Goal: Browse casually: Explore the website without a specific task or goal

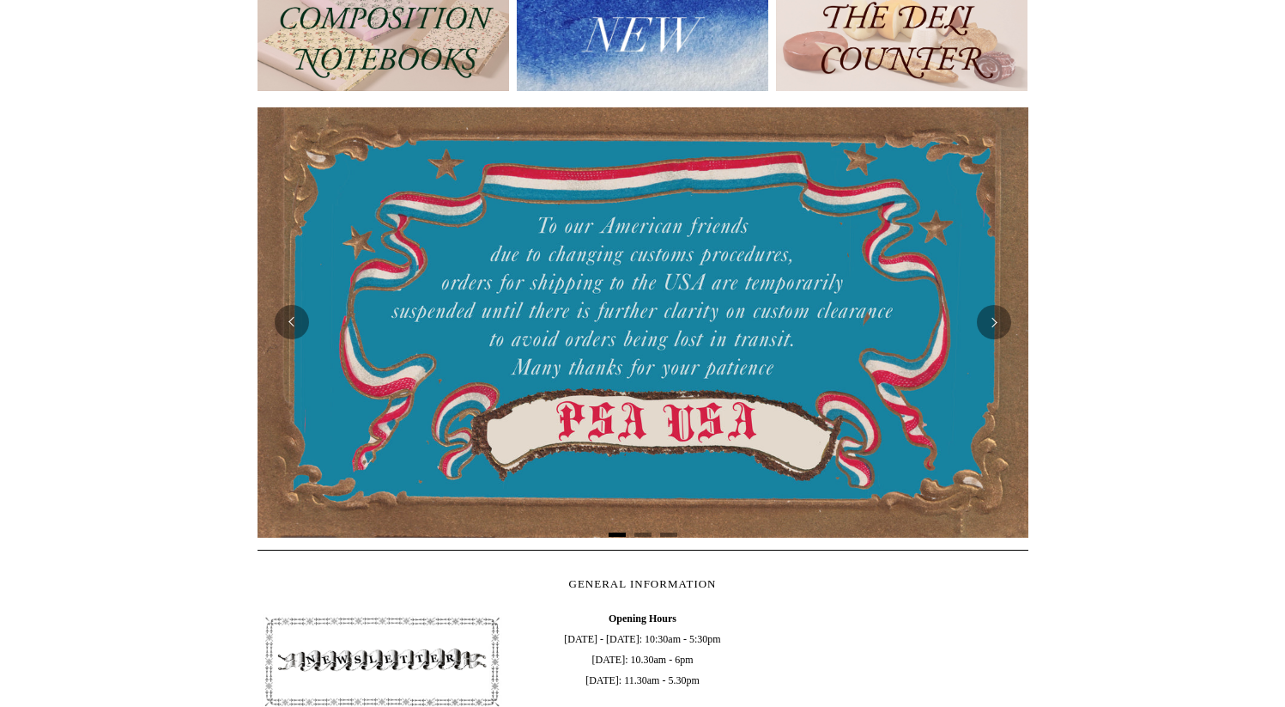
scroll to position [248, 0]
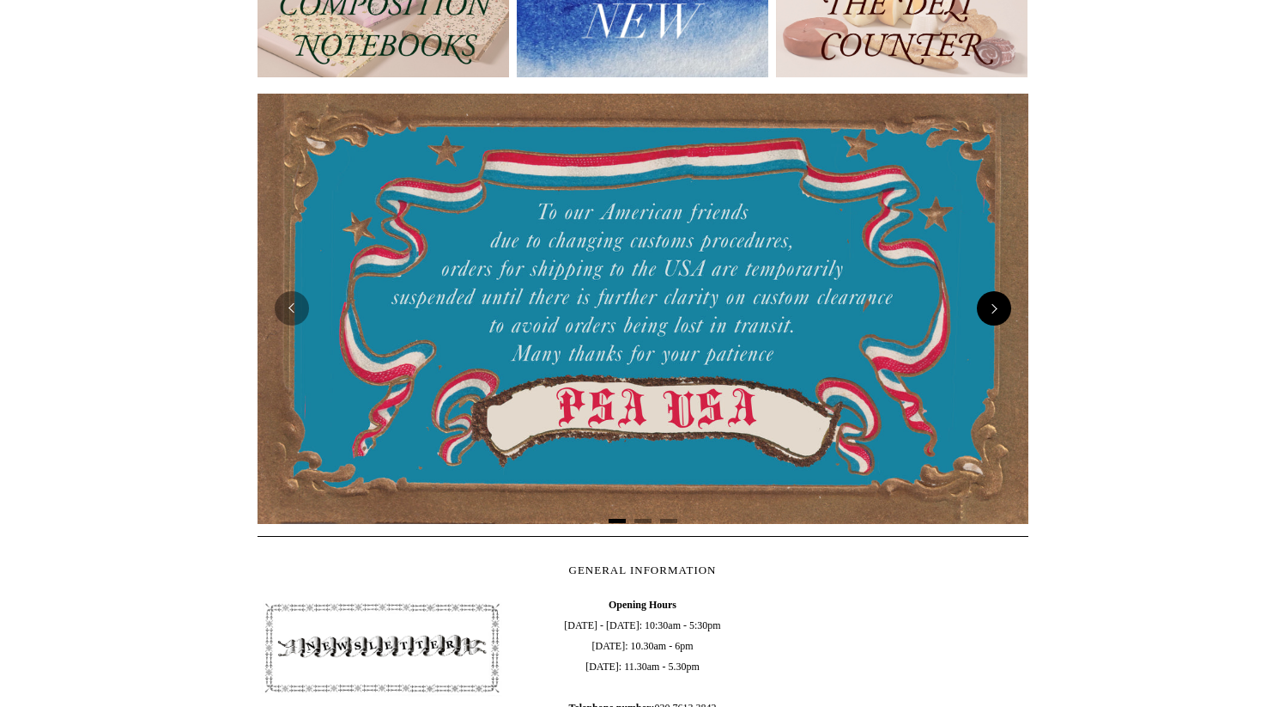
click at [1007, 313] on button "Next" at bounding box center [994, 308] width 34 height 34
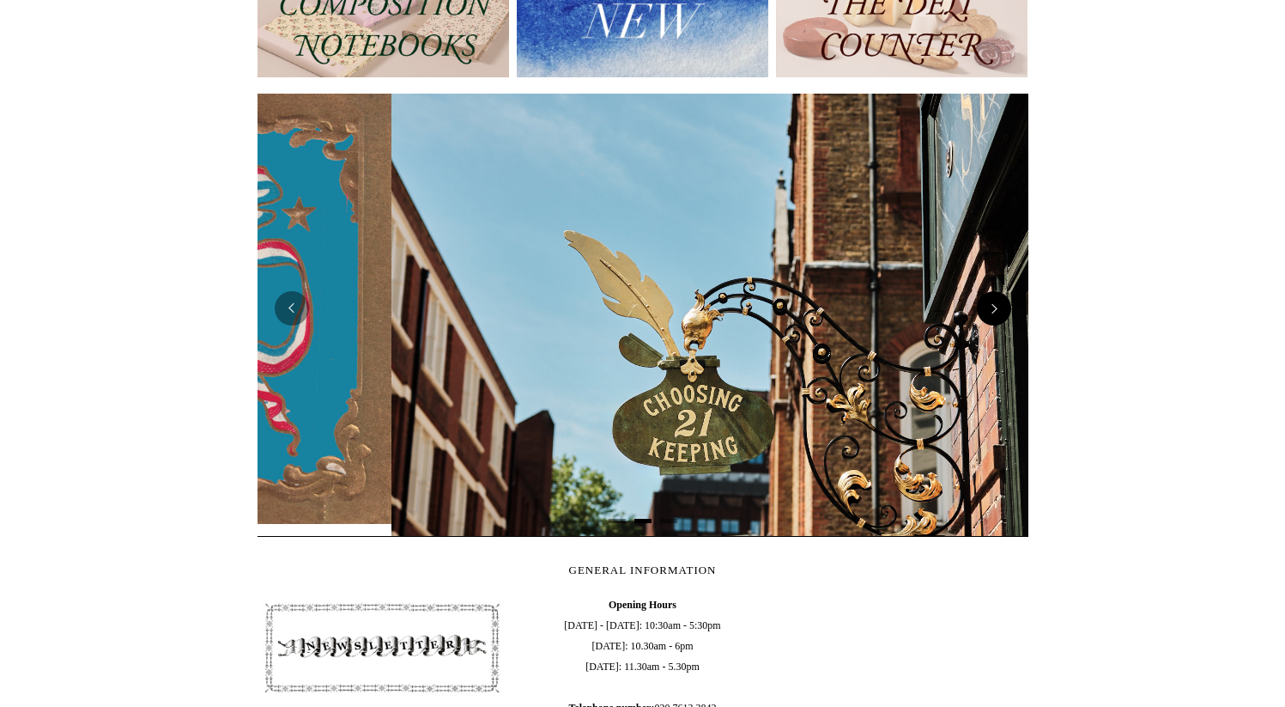
scroll to position [0, 771]
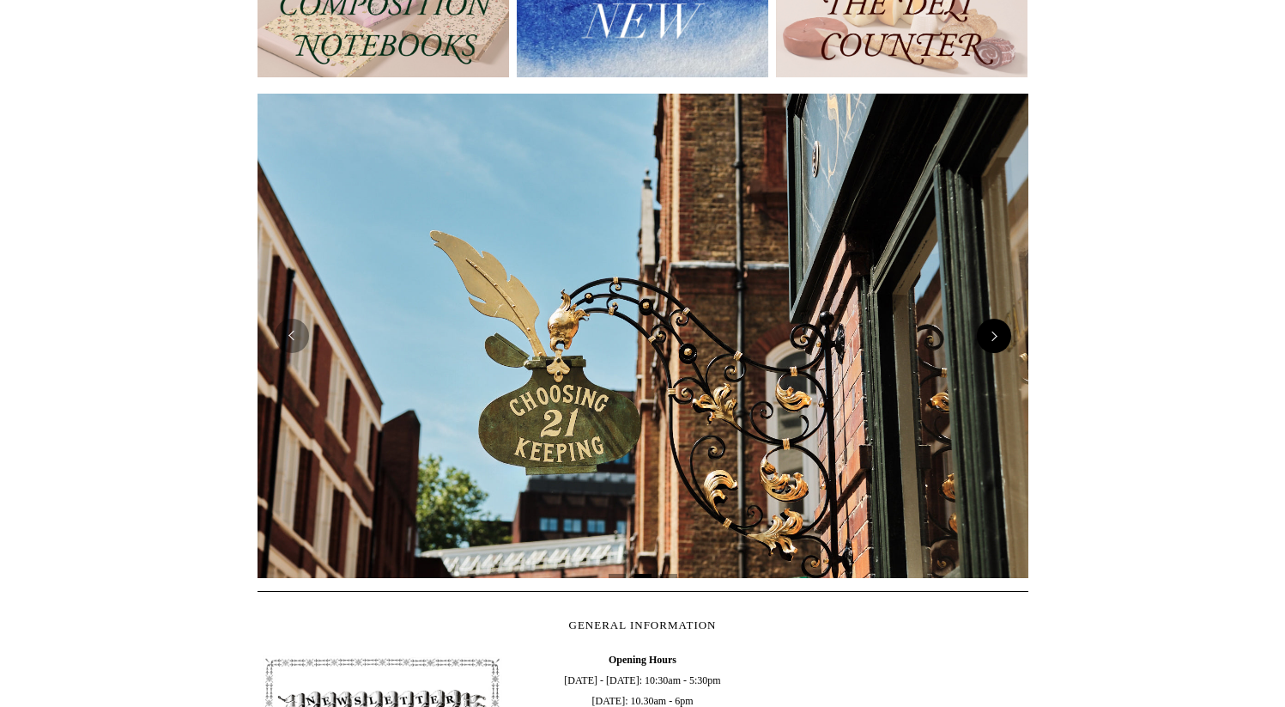
click at [1007, 313] on div at bounding box center [643, 336] width 771 height 510
click at [984, 329] on button "Next" at bounding box center [994, 336] width 34 height 34
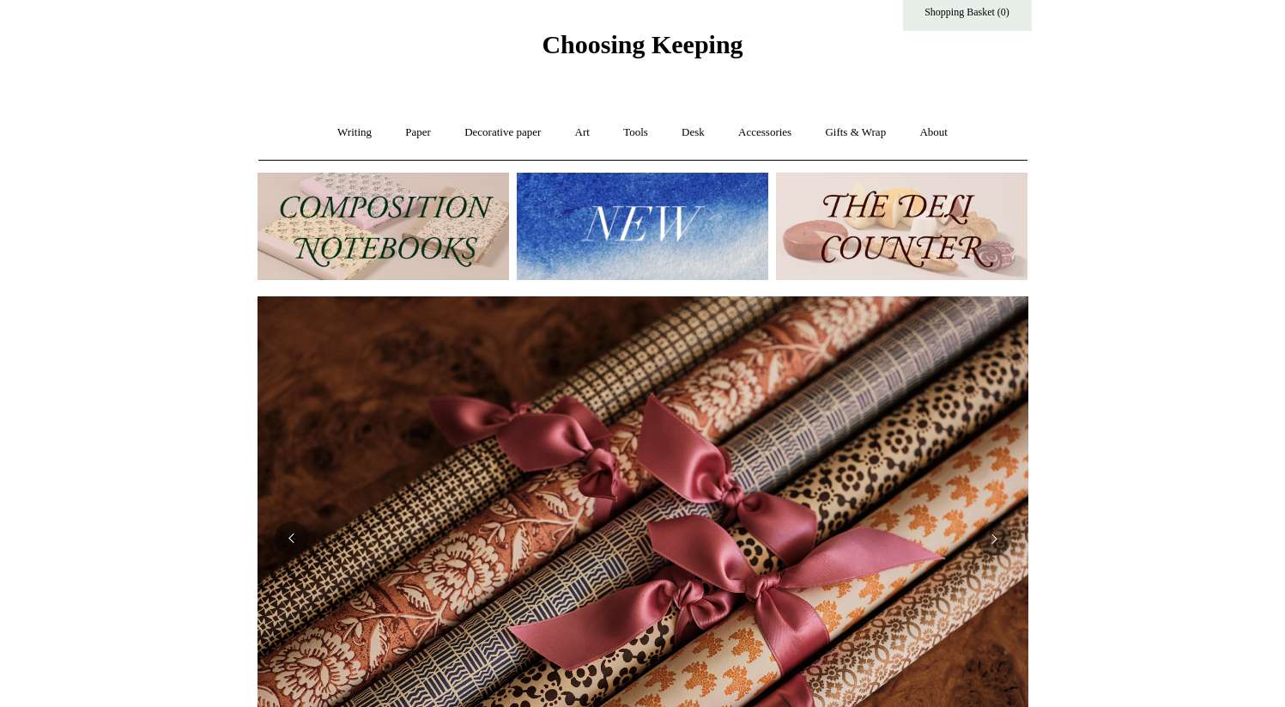
scroll to position [0, 0]
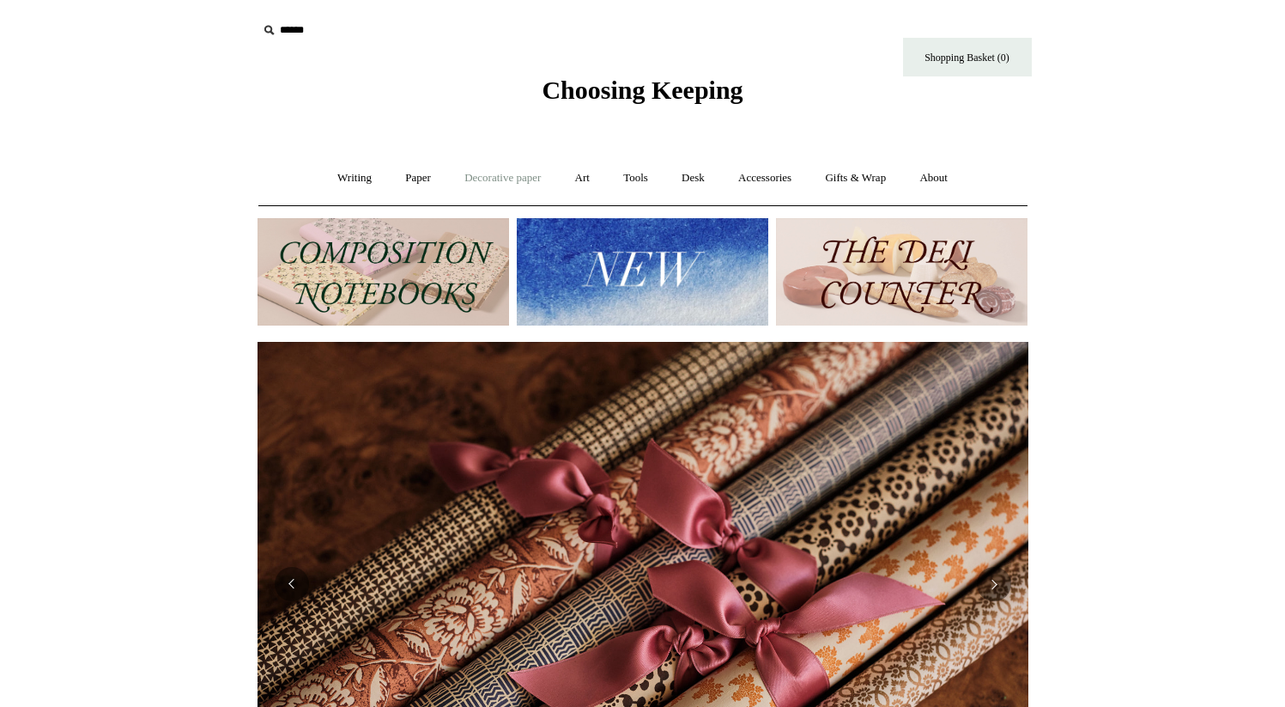
click at [539, 183] on link "Decorative paper +" at bounding box center [502, 178] width 107 height 46
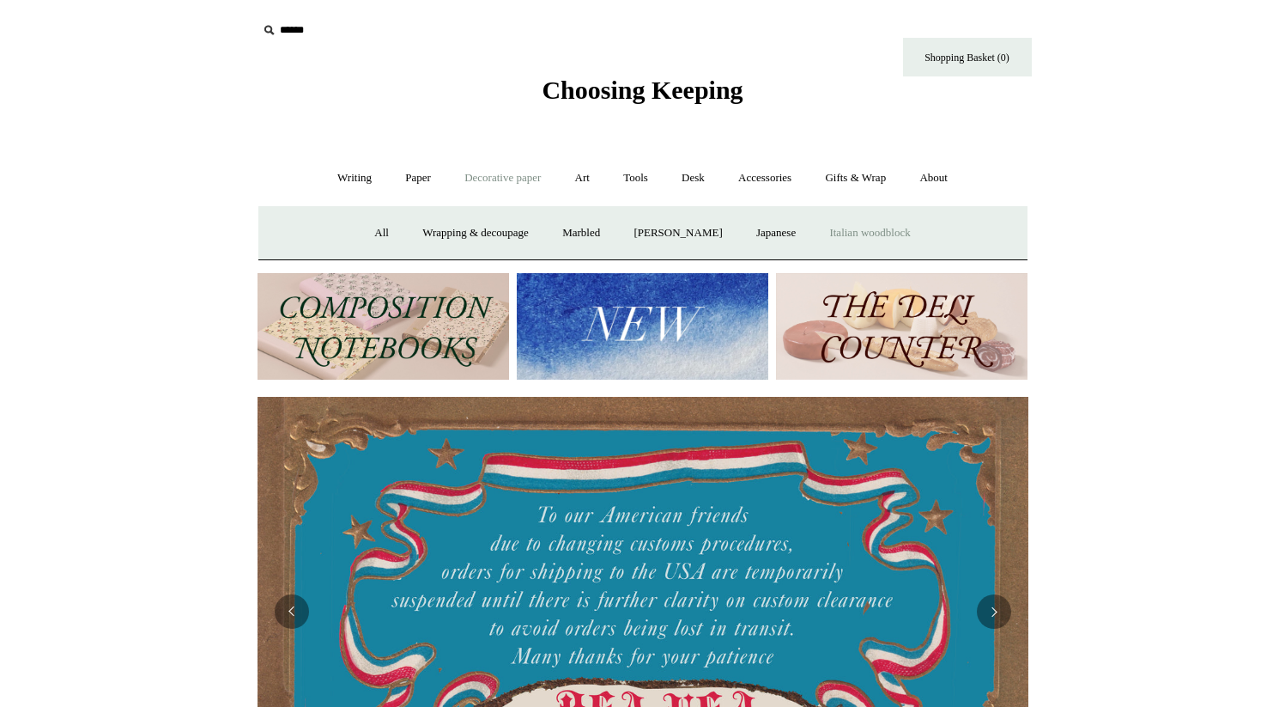
click at [886, 229] on link "Italian woodblock" at bounding box center [870, 233] width 112 height 46
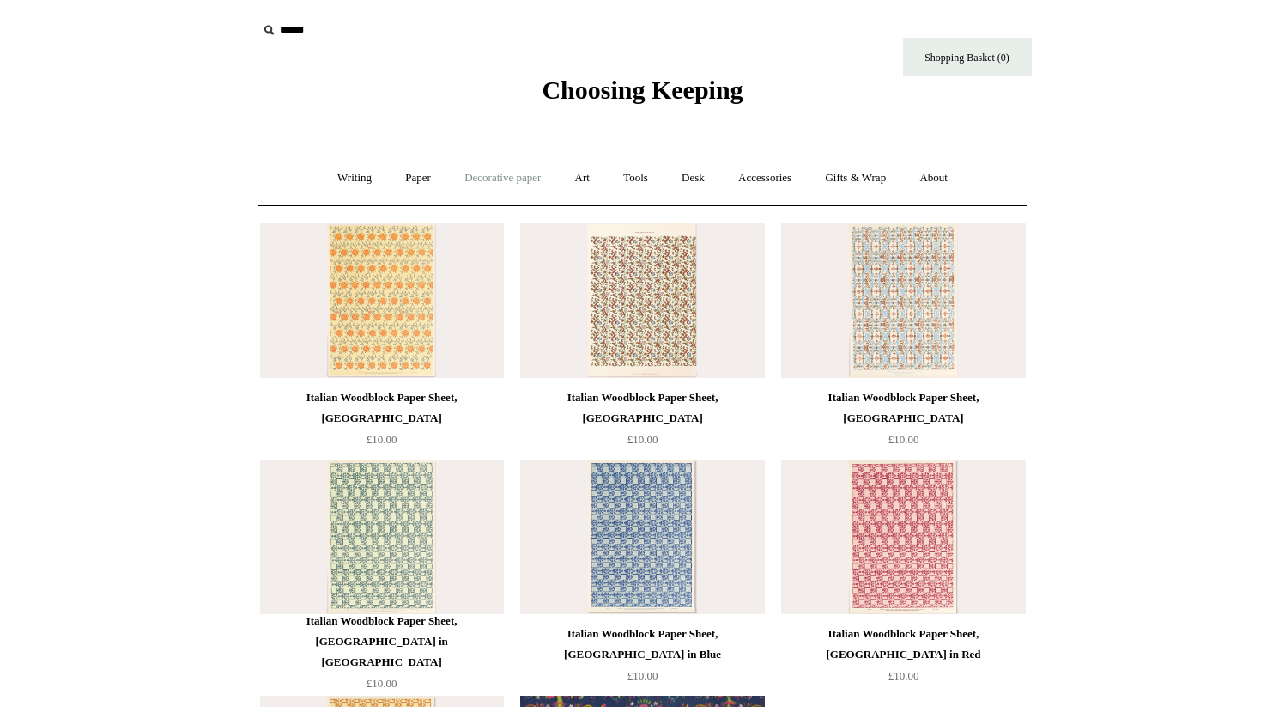
click at [498, 185] on link "Decorative paper +" at bounding box center [502, 178] width 107 height 46
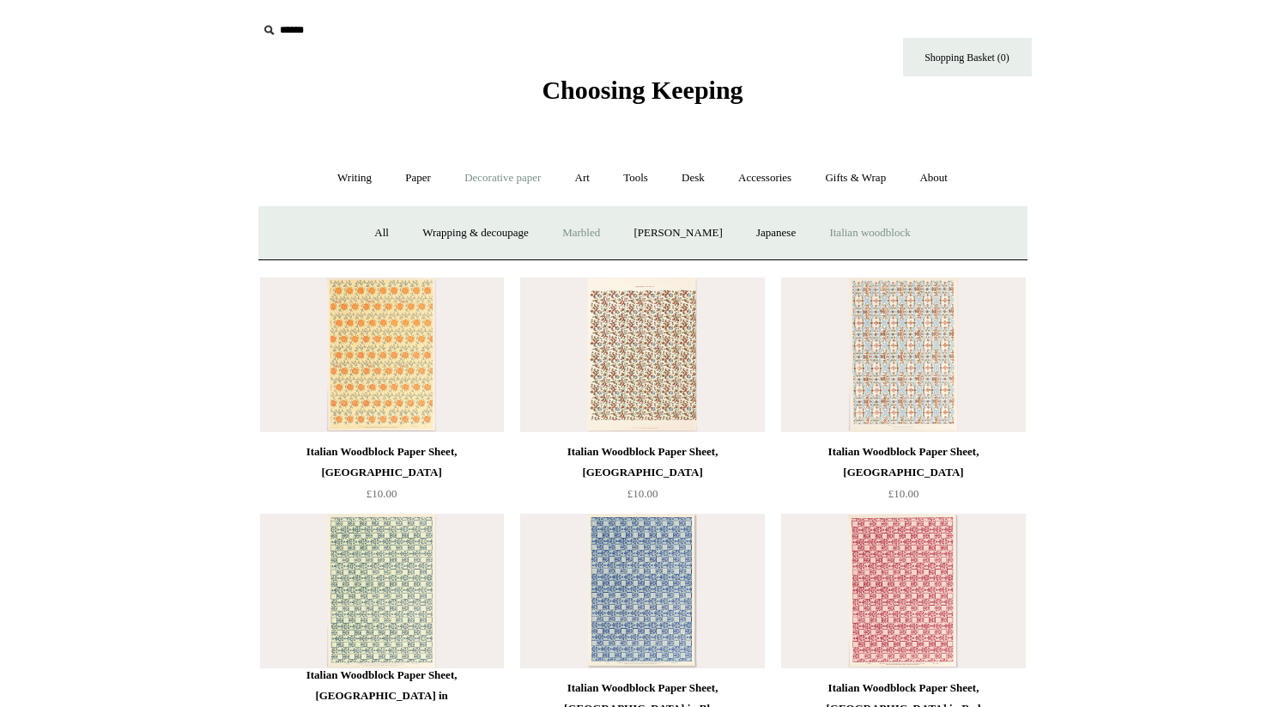
click at [547, 230] on link "Marbled" at bounding box center [581, 233] width 69 height 46
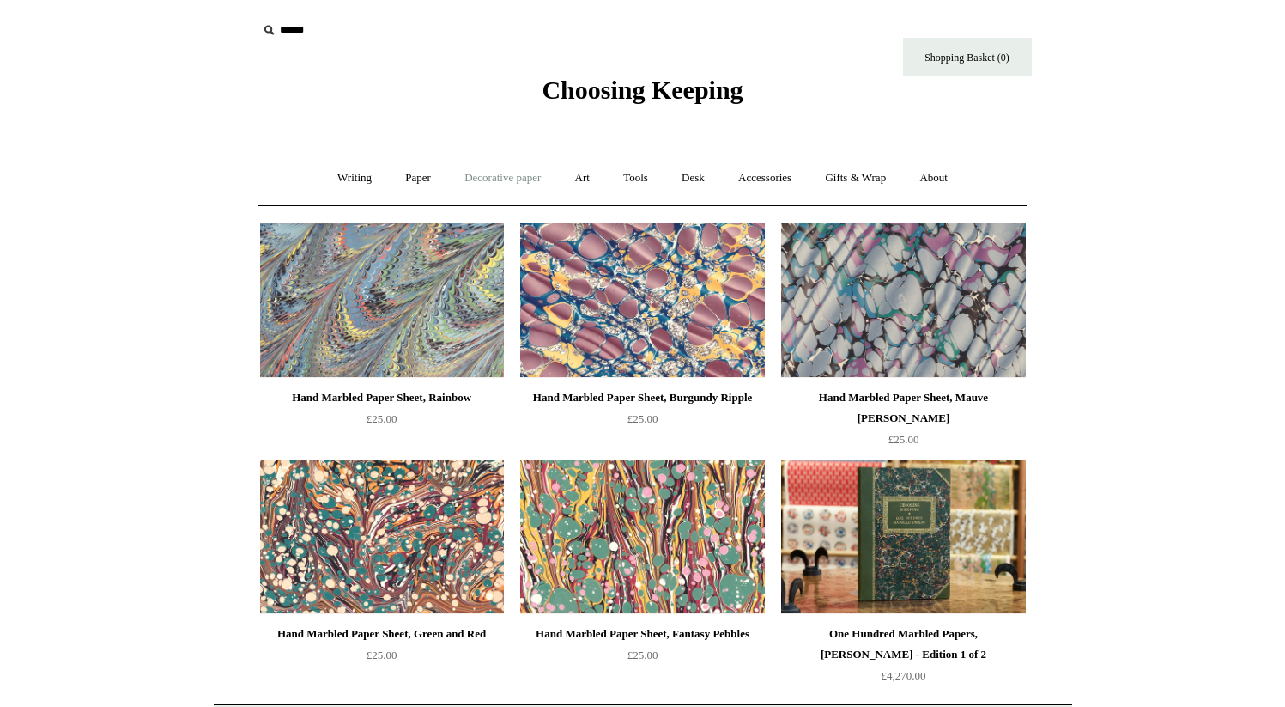
click at [514, 174] on link "Decorative paper +" at bounding box center [502, 178] width 107 height 46
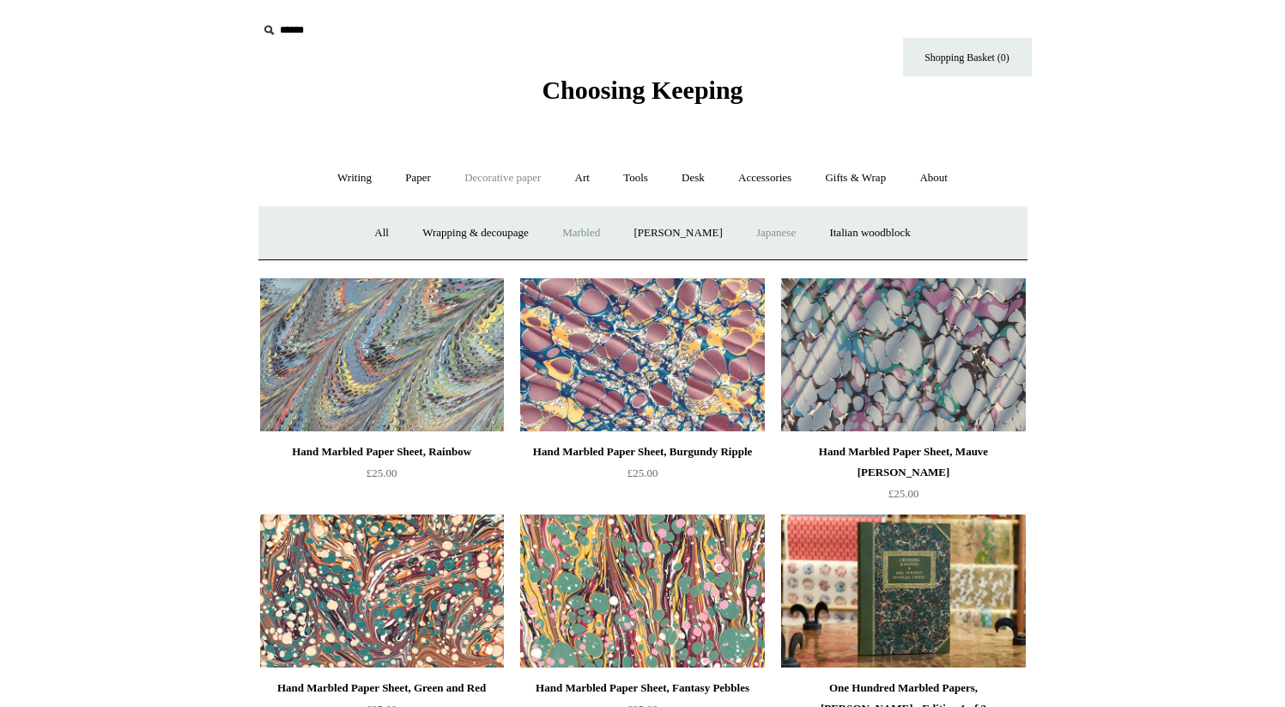
click at [787, 229] on link "Japanese" at bounding box center [776, 233] width 70 height 46
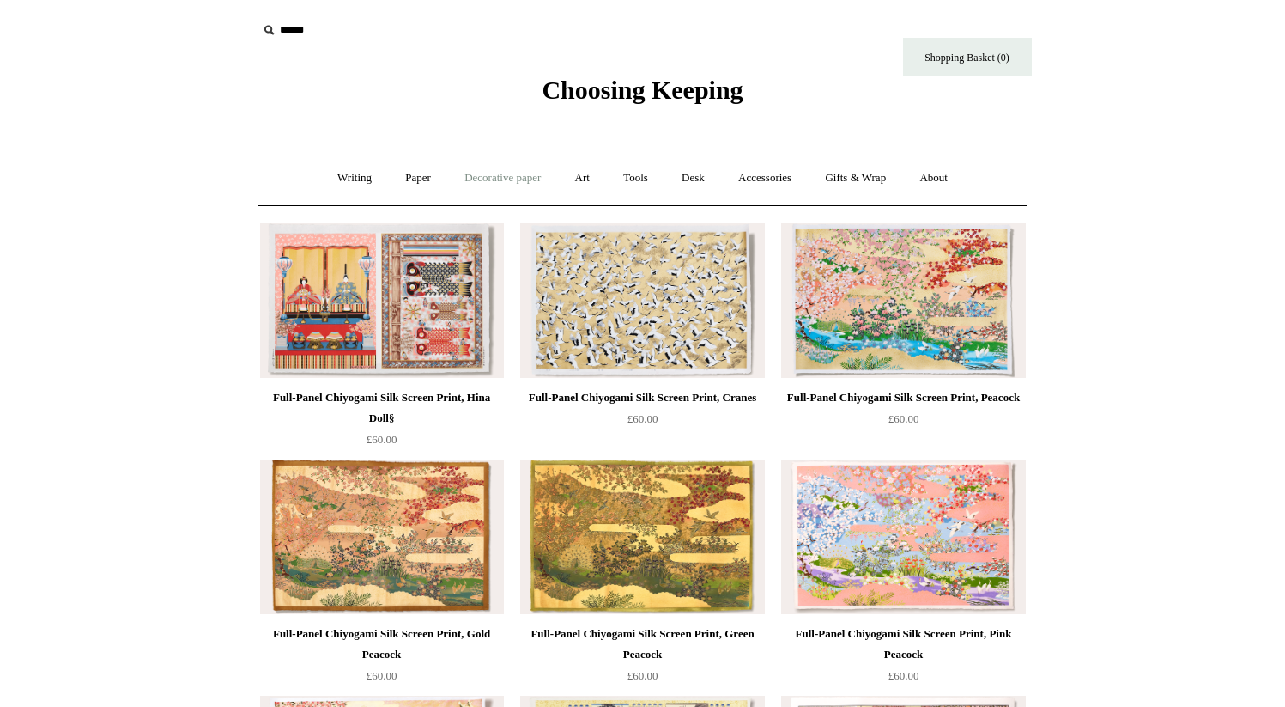
click at [511, 172] on link "Decorative paper +" at bounding box center [502, 178] width 107 height 46
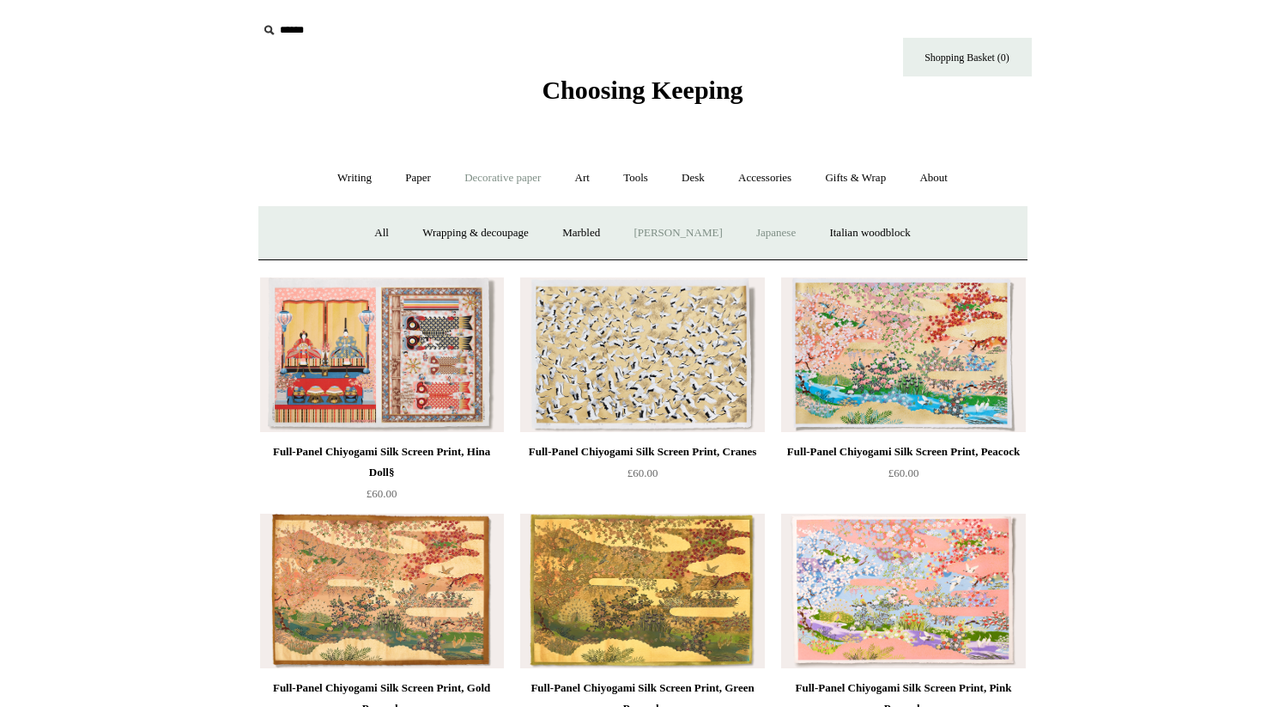
click at [695, 226] on link "[PERSON_NAME]" at bounding box center [677, 233] width 119 height 46
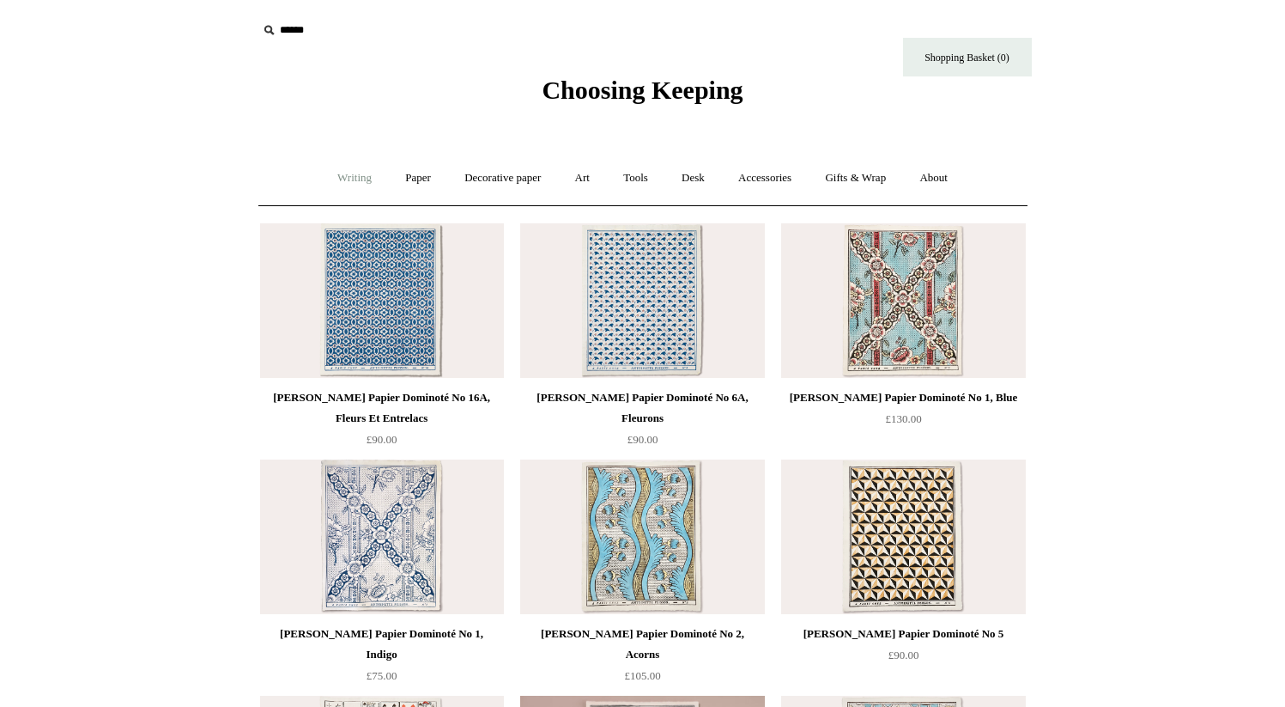
click at [331, 173] on link "Writing +" at bounding box center [354, 178] width 65 height 46
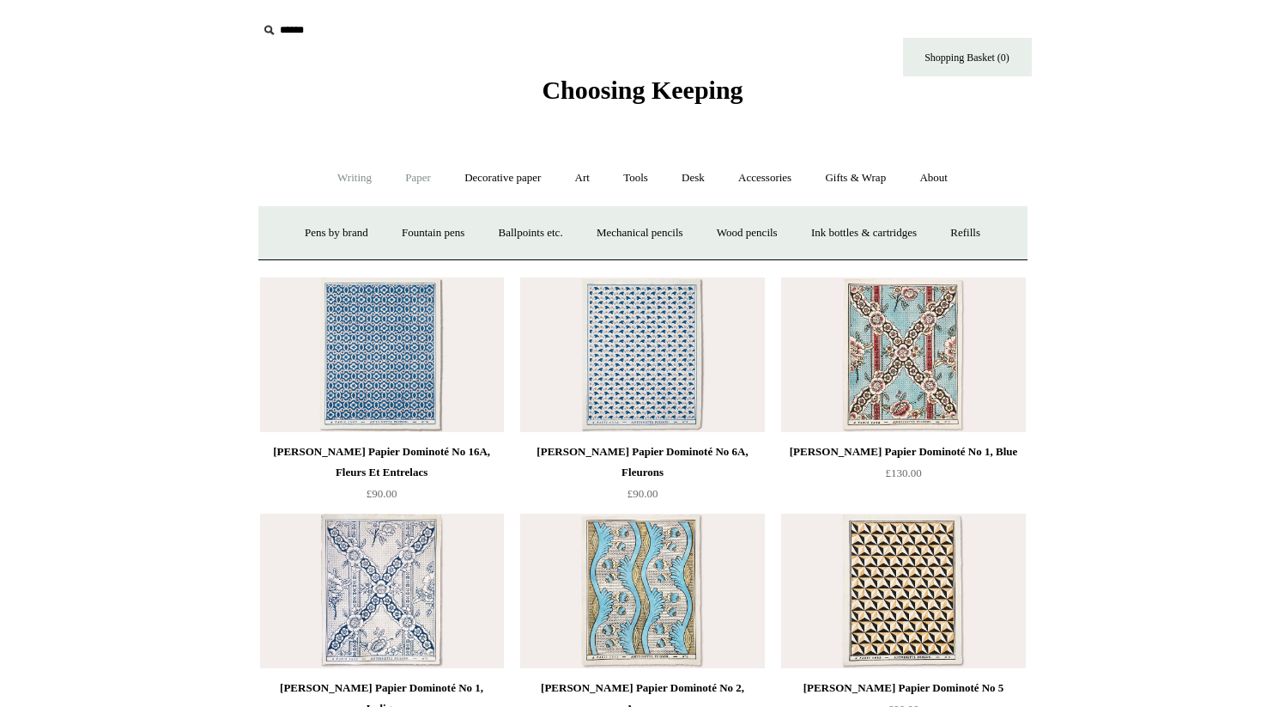
click at [399, 174] on link "Paper +" at bounding box center [418, 178] width 57 height 46
click at [422, 239] on link "Notebooks +" at bounding box center [402, 233] width 79 height 46
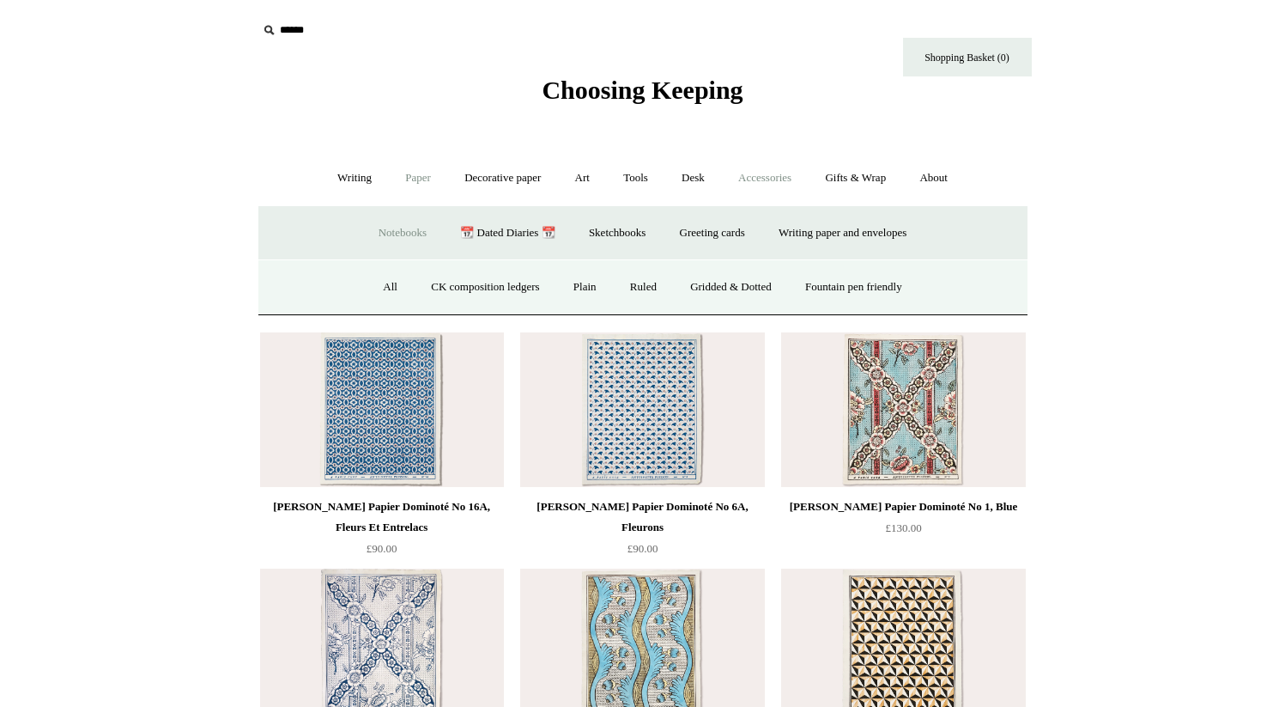
click at [747, 189] on link "Accessories +" at bounding box center [765, 178] width 84 height 46
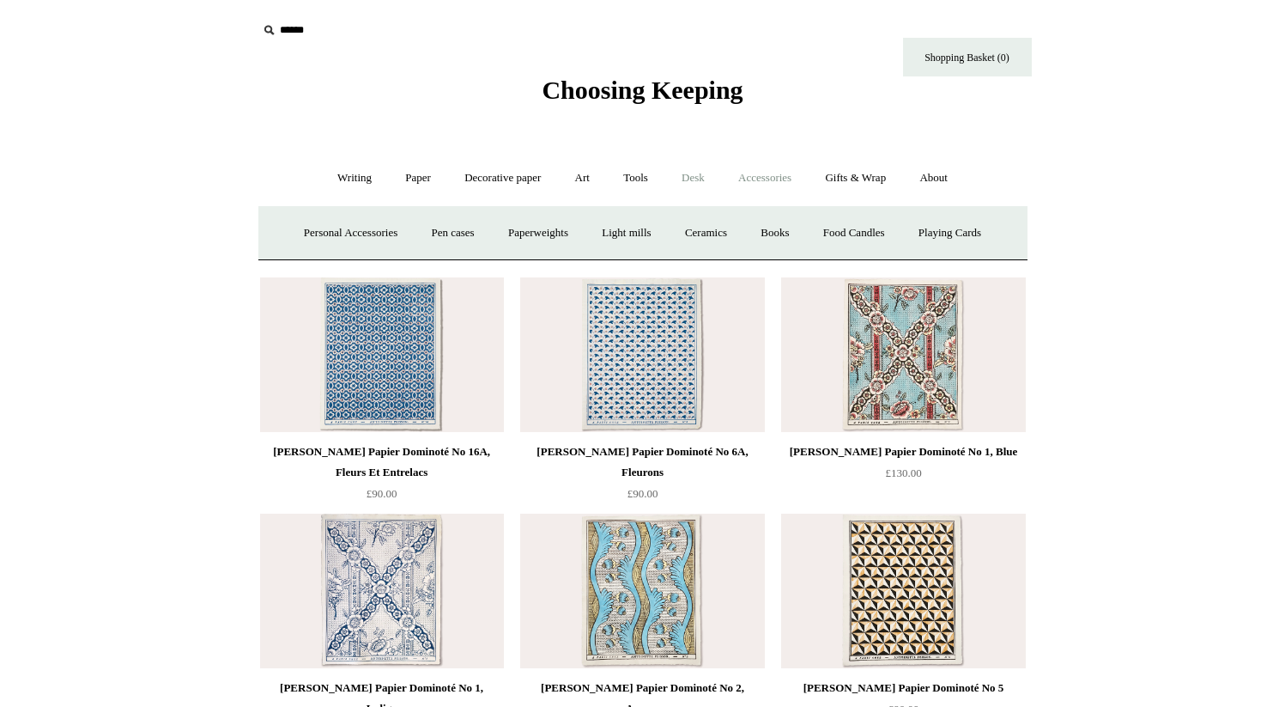
click at [717, 190] on link "Desk +" at bounding box center [693, 178] width 54 height 46
click at [641, 179] on link "Tools +" at bounding box center [636, 178] width 56 height 46
click at [589, 190] on link "Art +" at bounding box center [583, 178] width 46 height 46
click at [952, 256] on link "Art sets" at bounding box center [984, 233] width 65 height 46
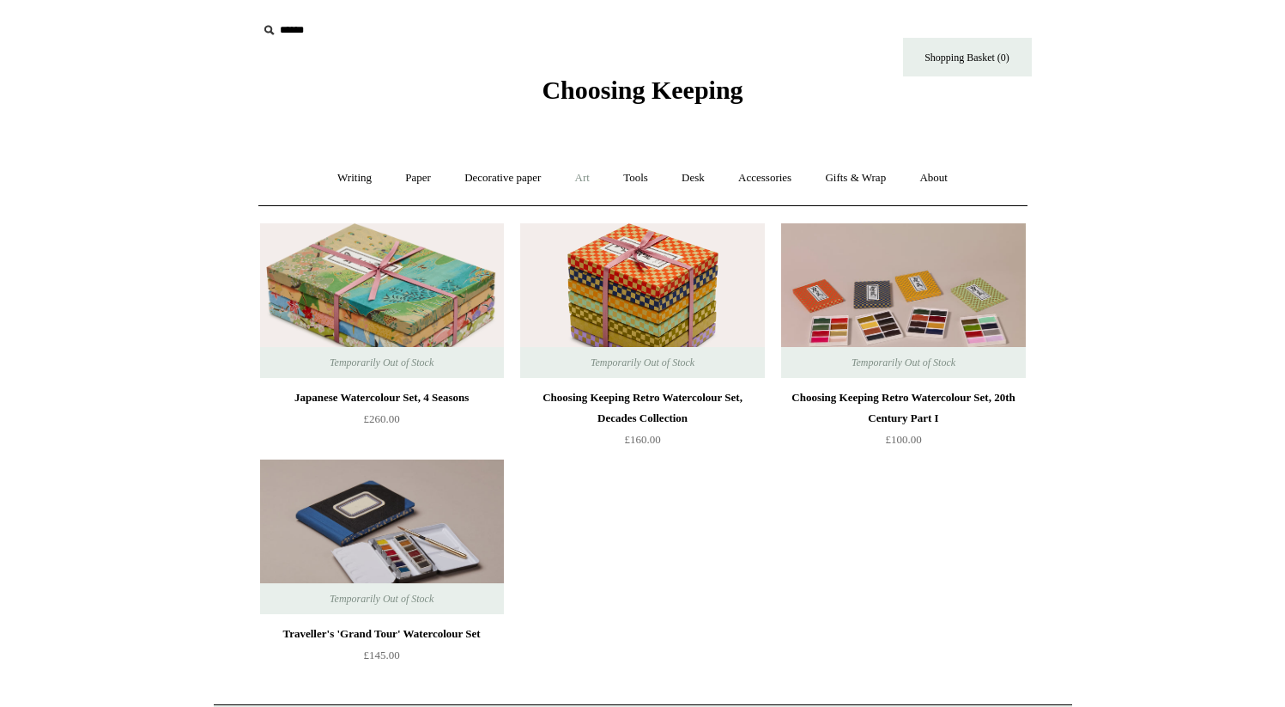
click at [591, 187] on link "Art +" at bounding box center [583, 178] width 46 height 46
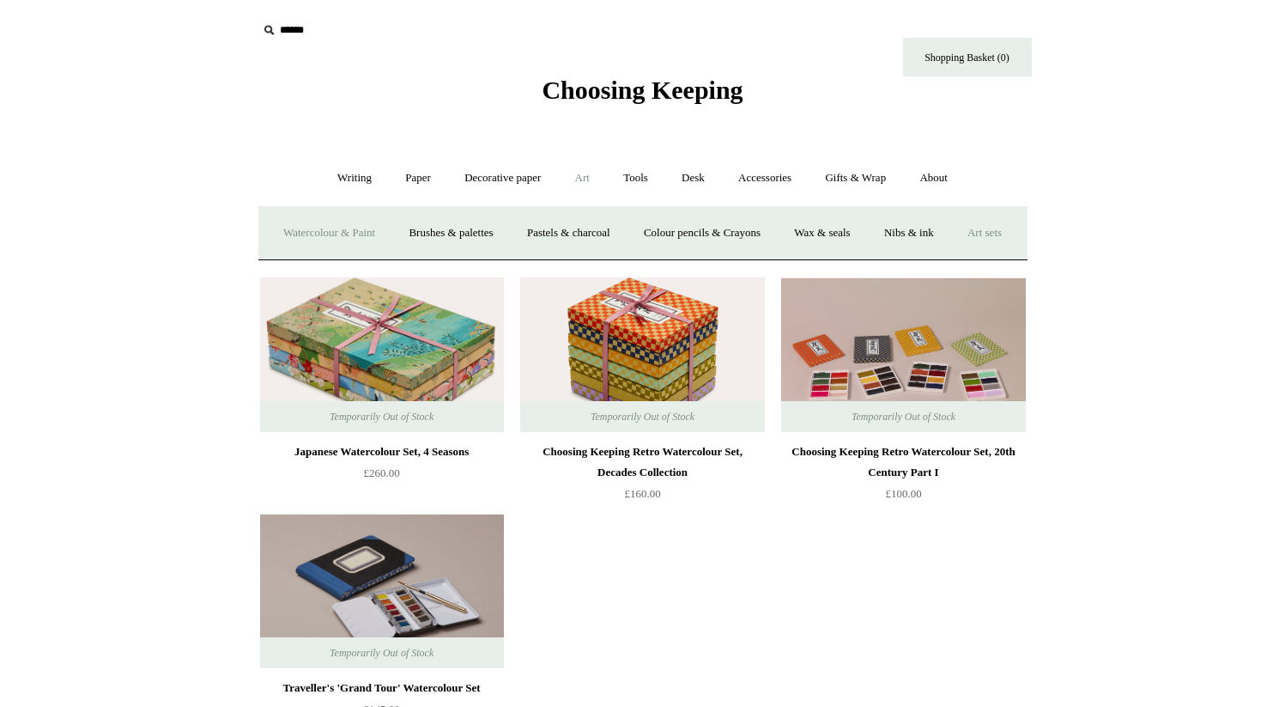
click at [360, 234] on link "Watercolour & Paint" at bounding box center [329, 233] width 123 height 46
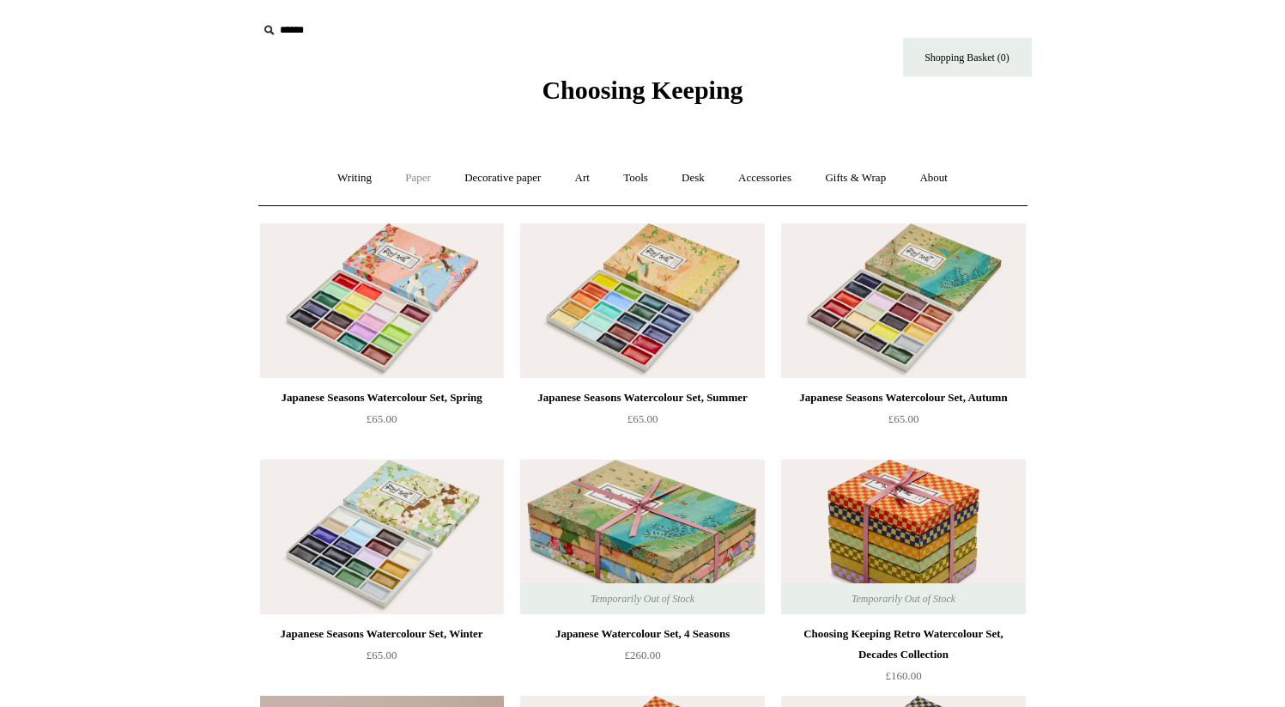
click at [431, 182] on link "Paper +" at bounding box center [418, 178] width 57 height 46
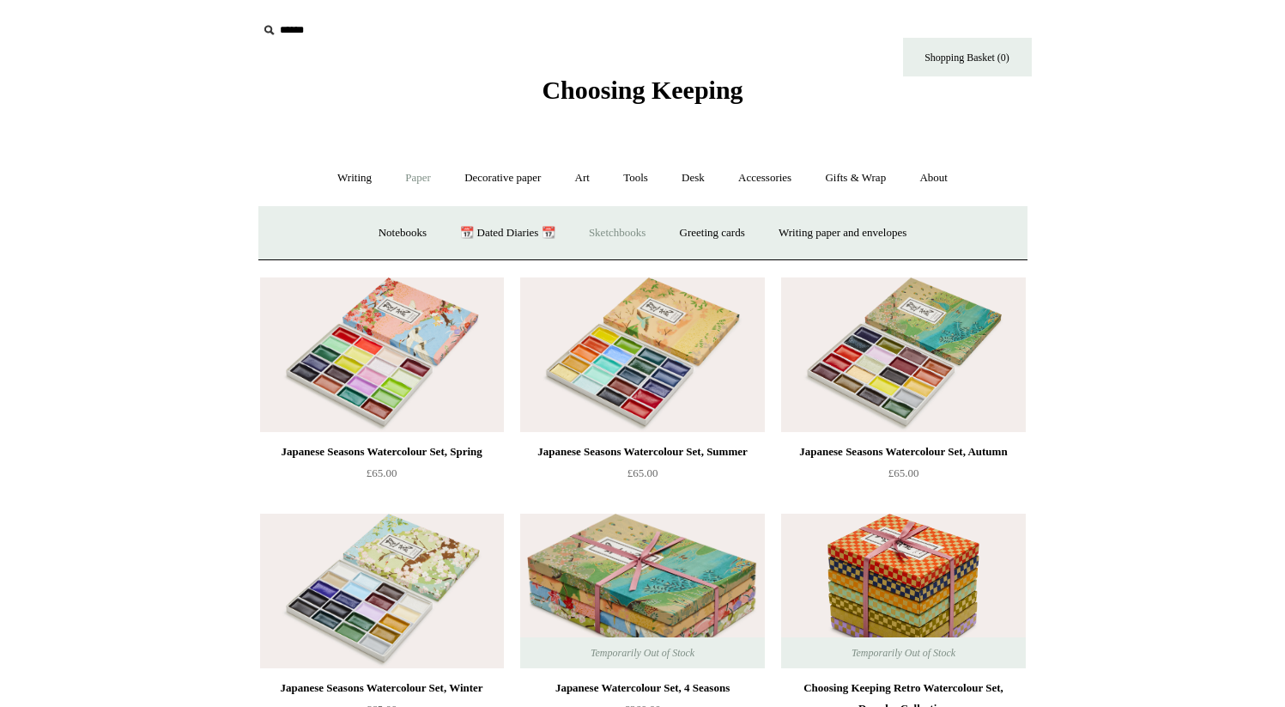
click at [603, 233] on link "Sketchbooks +" at bounding box center [618, 233] width 88 height 46
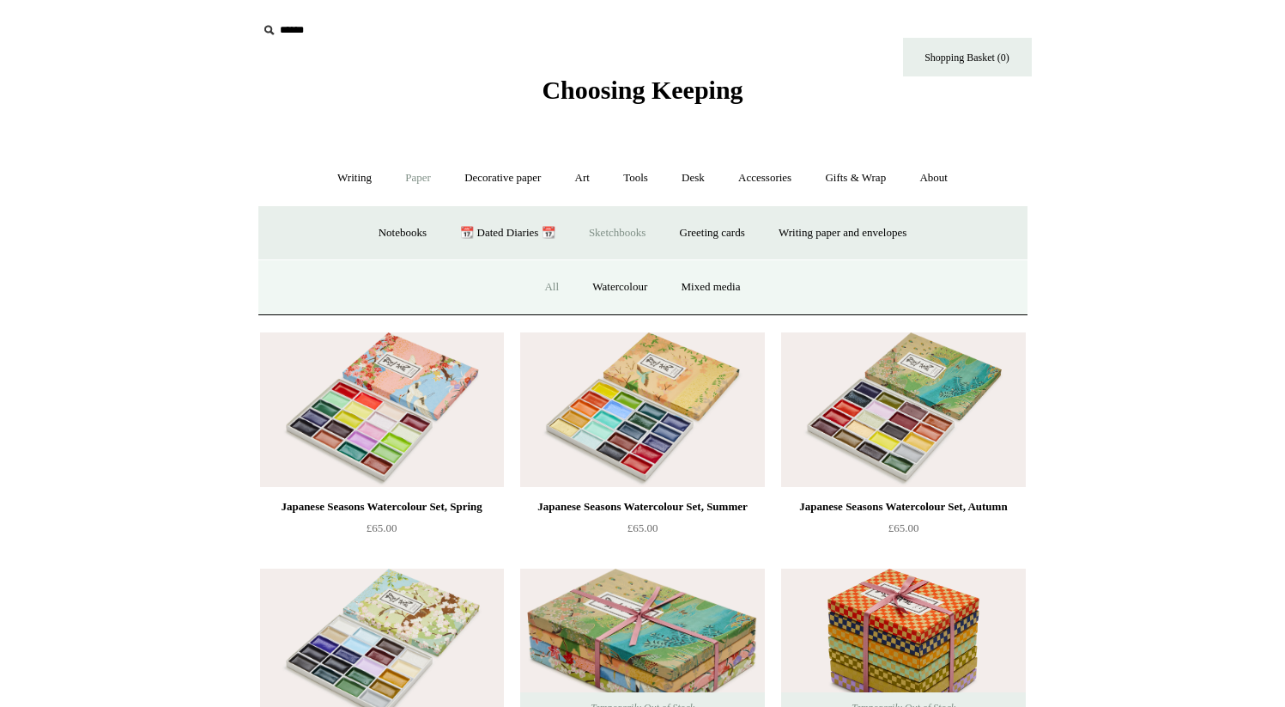
click at [557, 286] on link "All" at bounding box center [552, 287] width 46 height 46
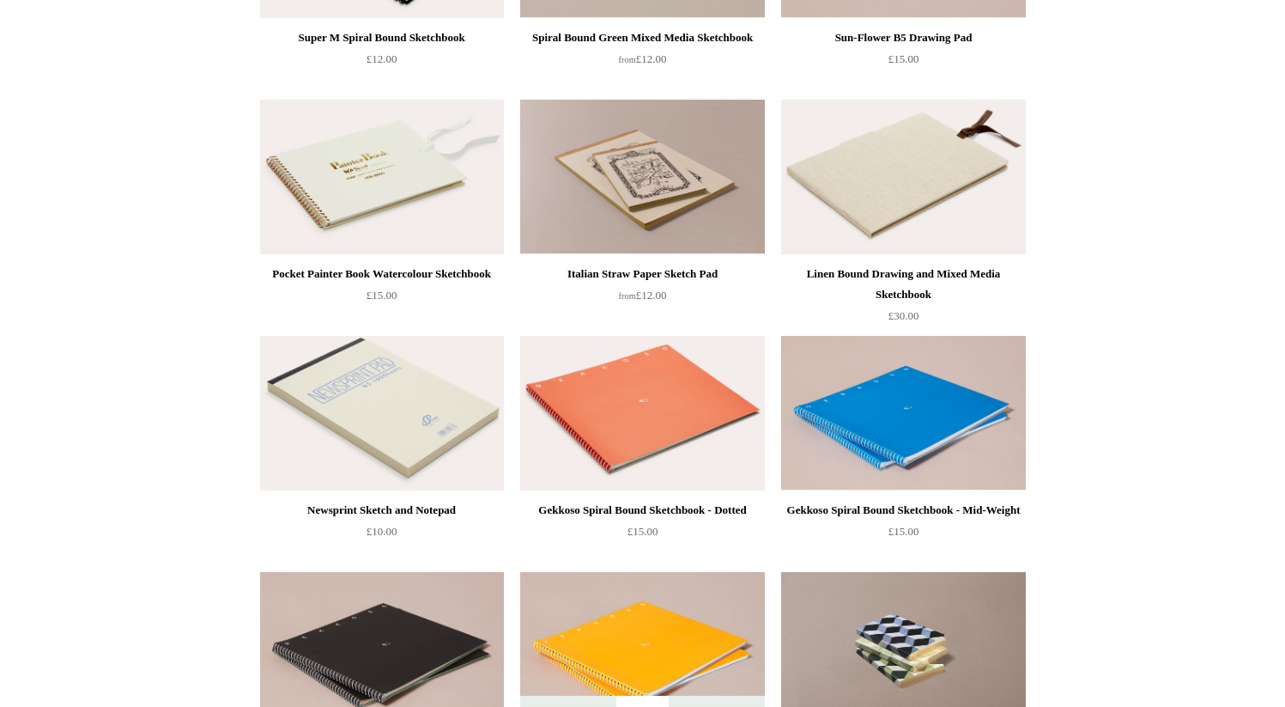
scroll to position [1548, 0]
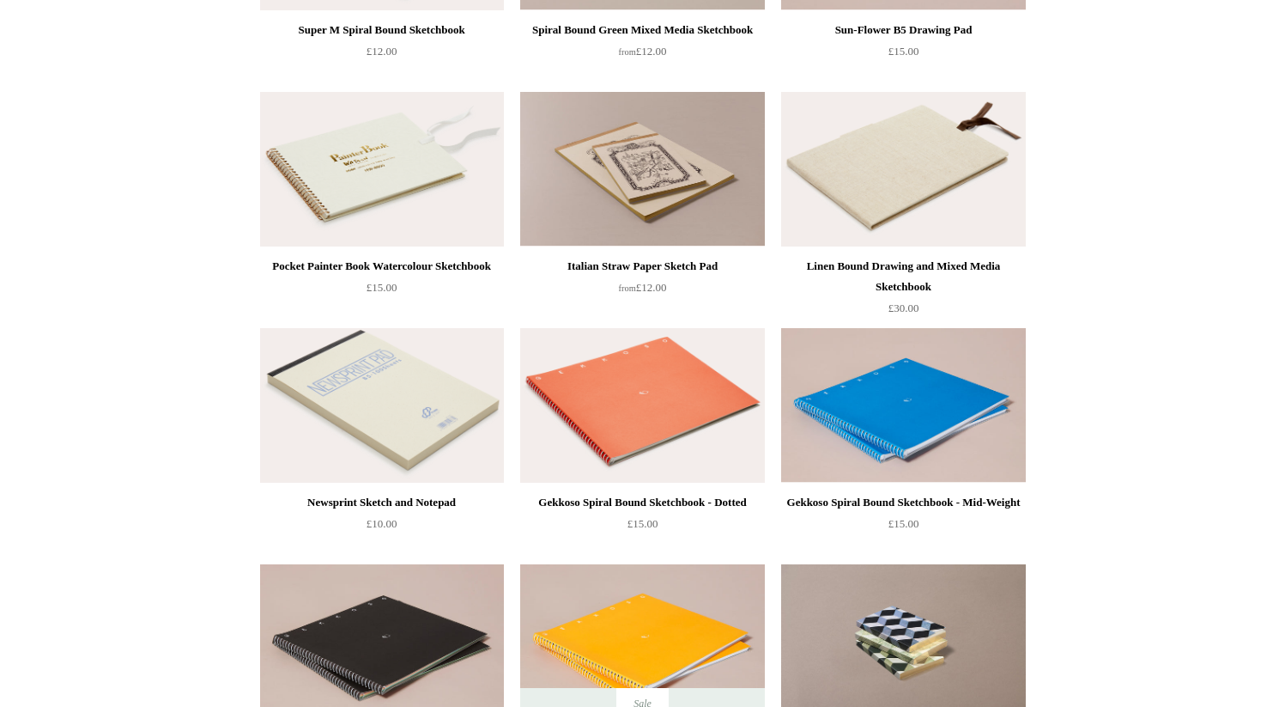
click at [796, 380] on img at bounding box center [903, 405] width 244 height 155
